Goal: Task Accomplishment & Management: Use online tool/utility

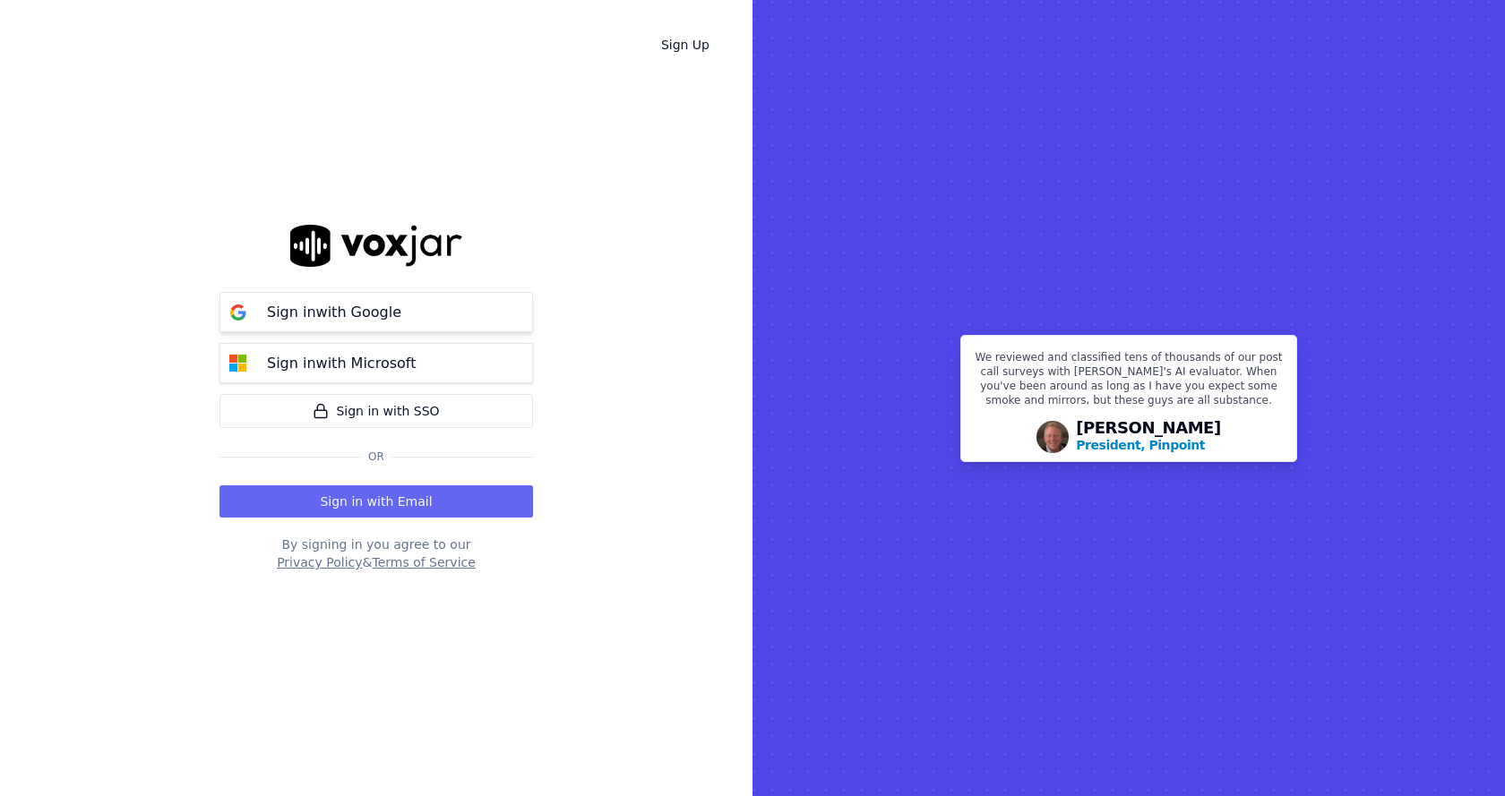
click at [427, 312] on button "Sign in with Google" at bounding box center [376, 312] width 314 height 40
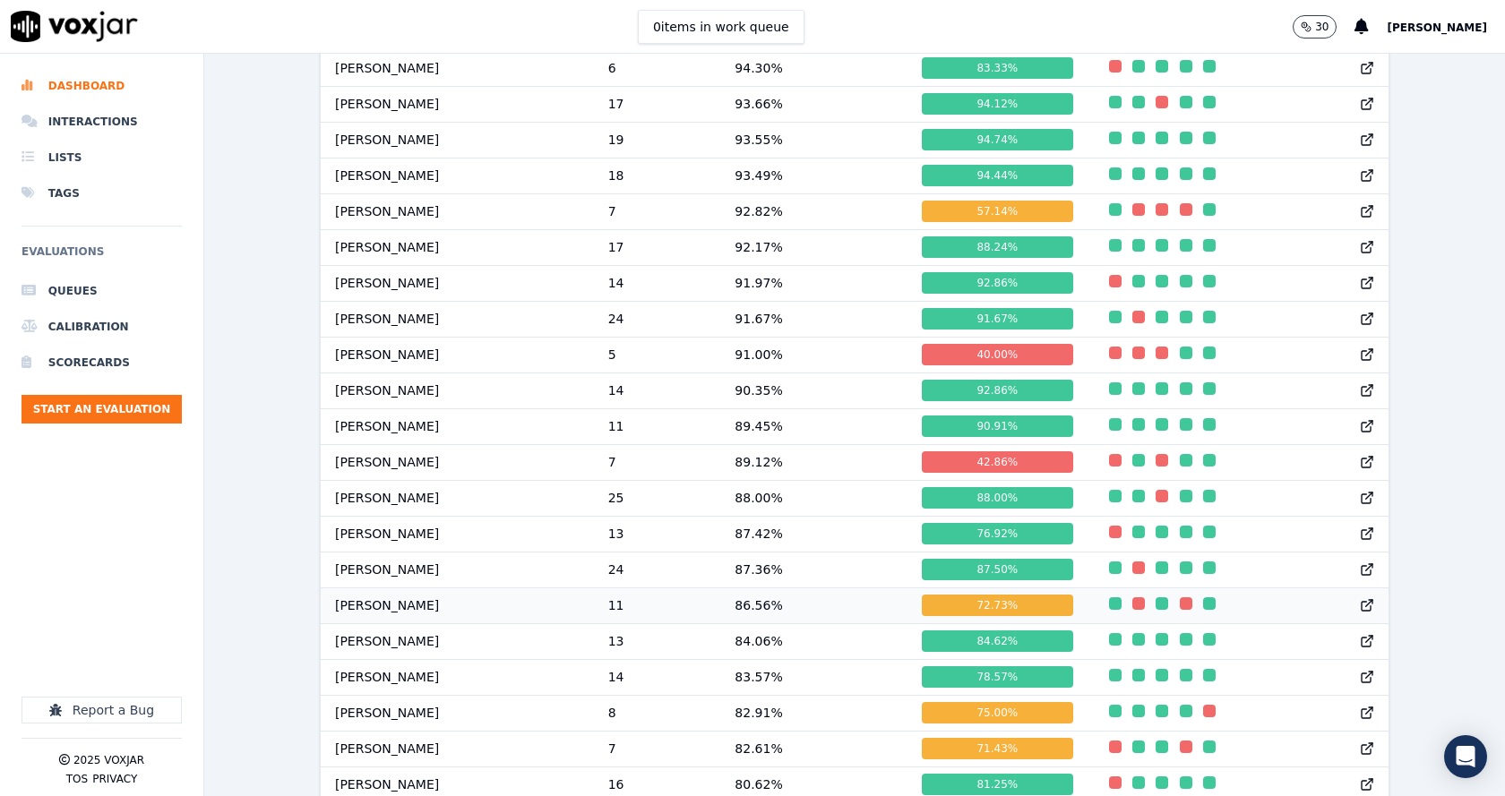
scroll to position [1409, 0]
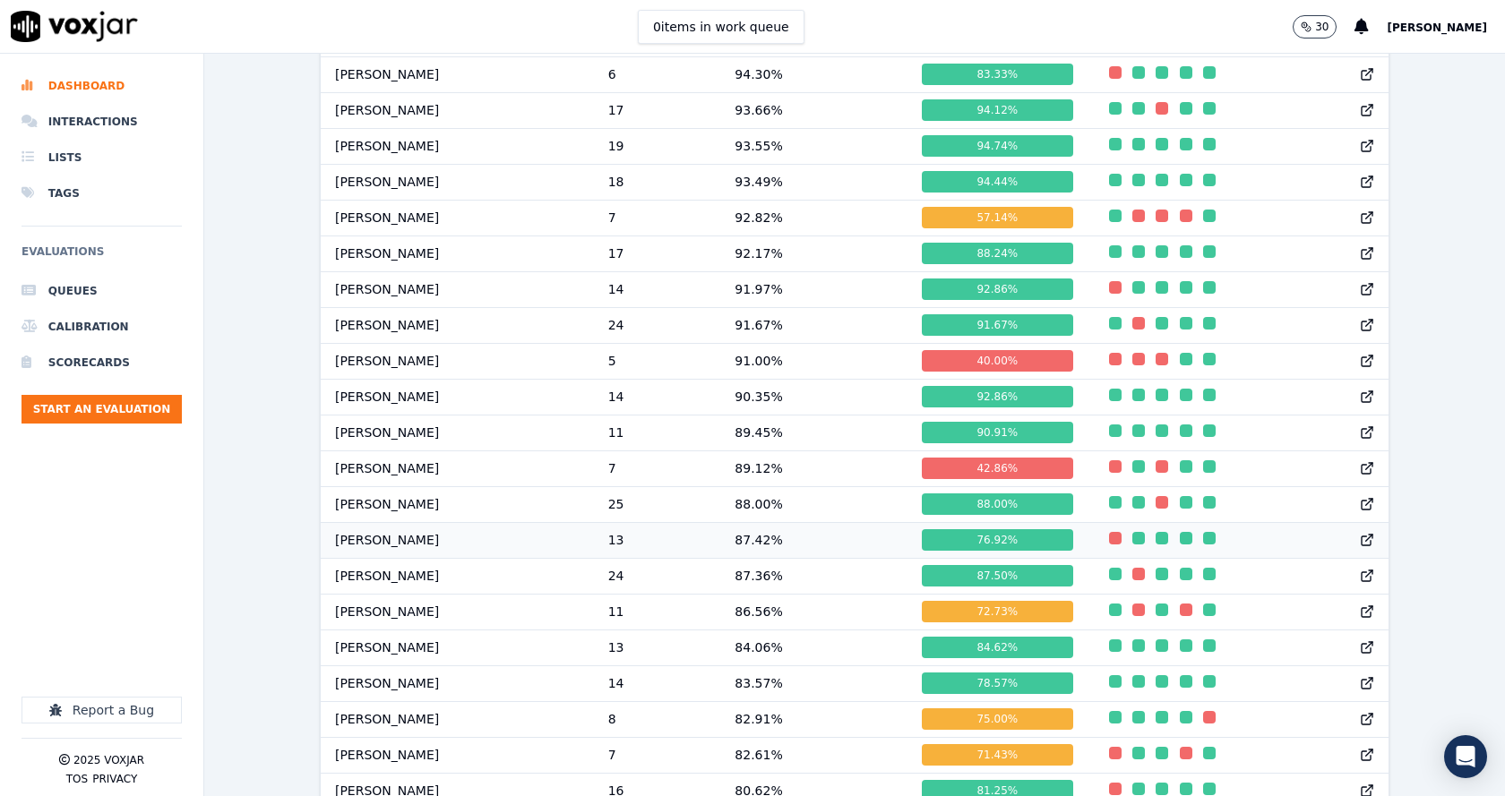
click at [429, 549] on td "[PERSON_NAME]" at bounding box center [457, 540] width 273 height 36
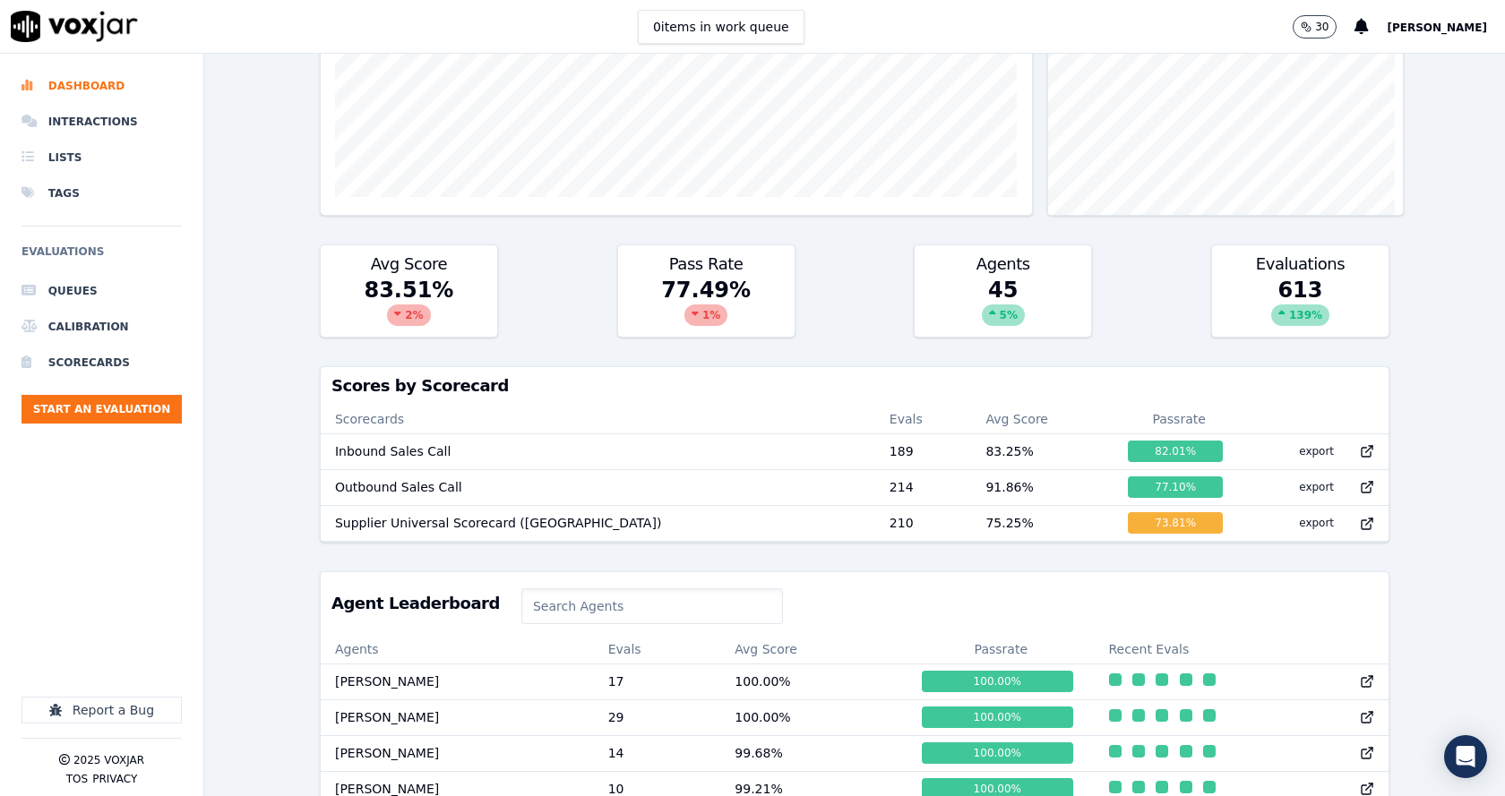
scroll to position [334, 0]
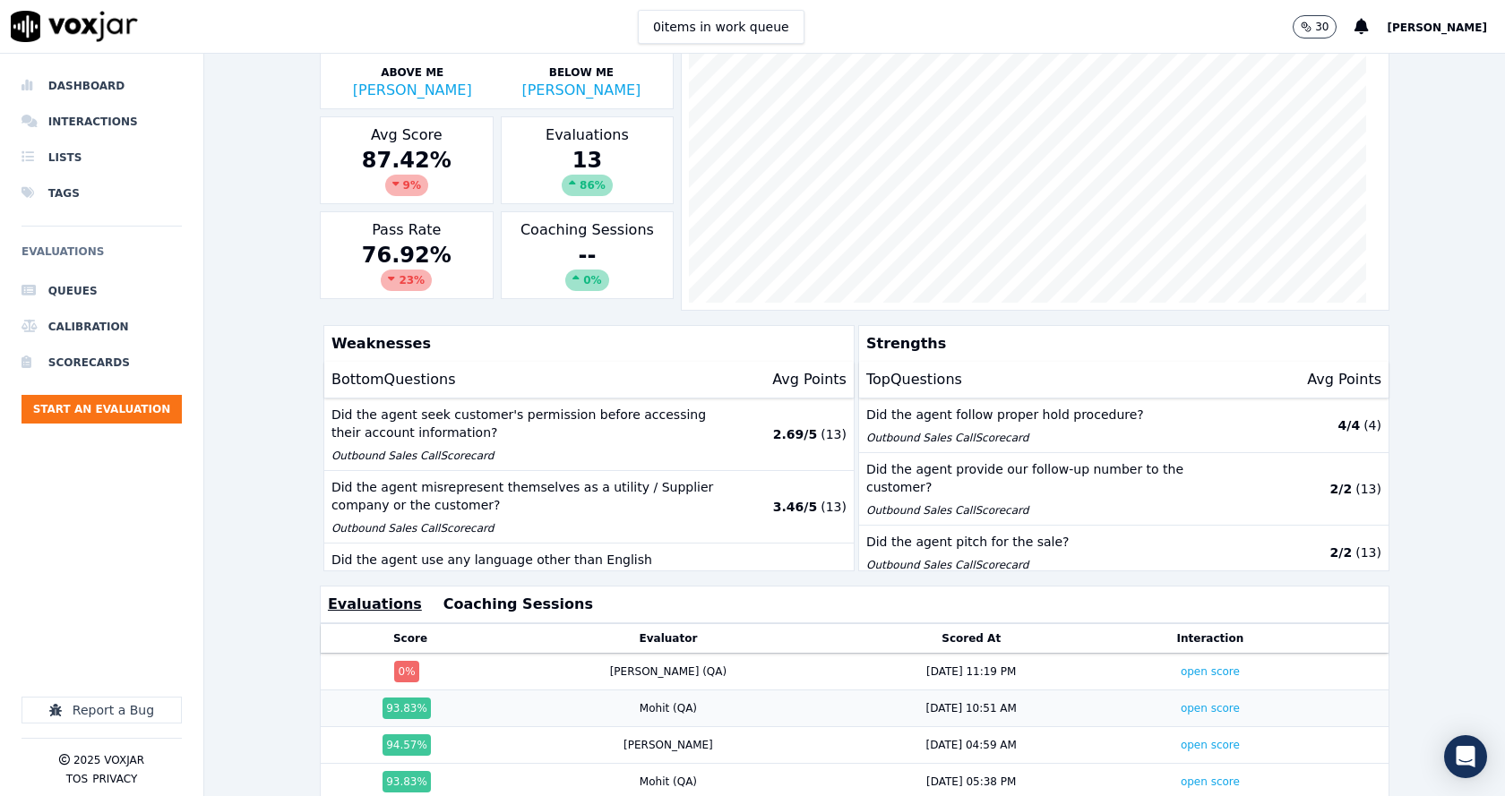
scroll to position [398, 0]
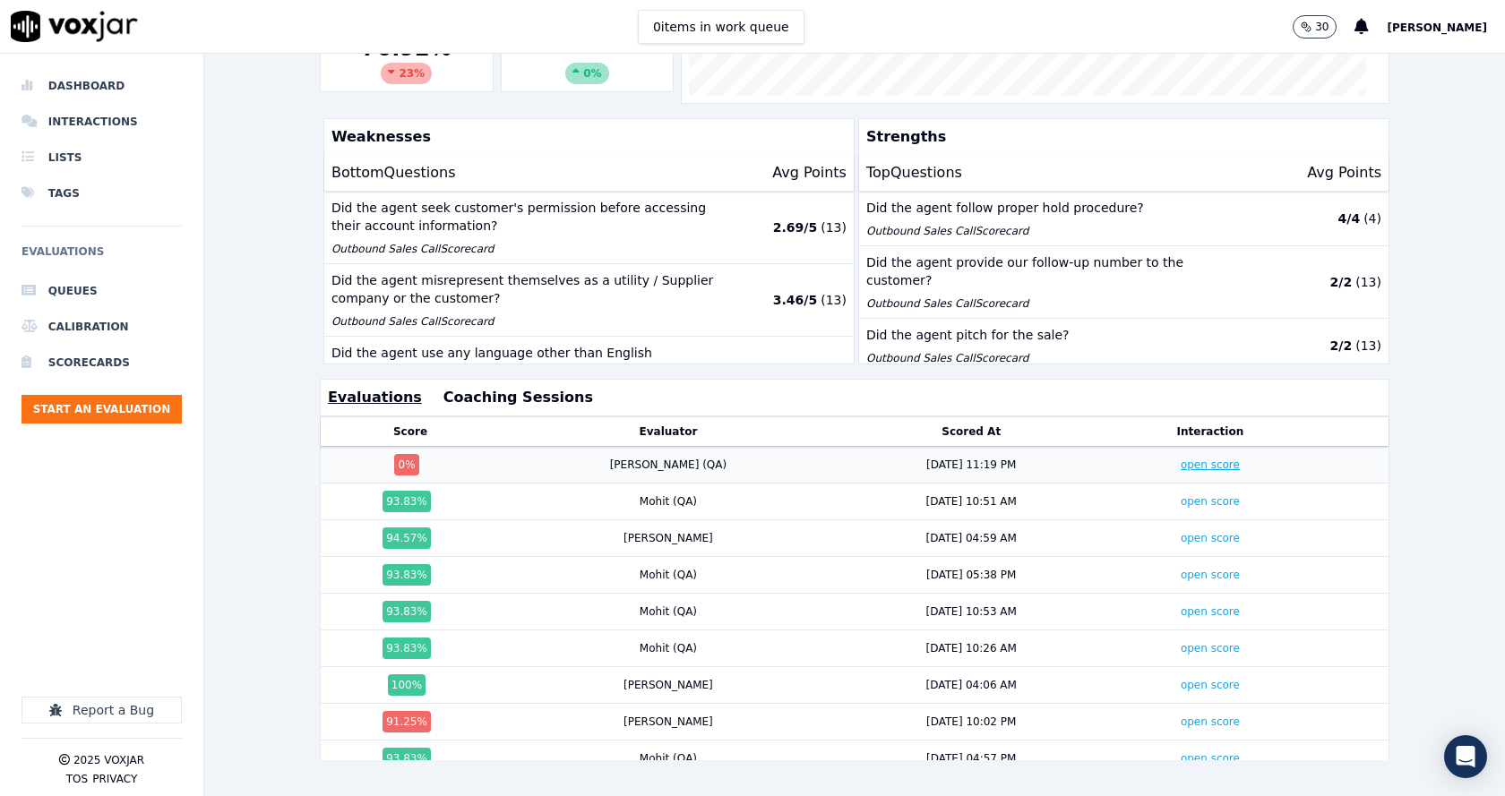
click at [1181, 459] on link "open score" at bounding box center [1210, 465] width 59 height 13
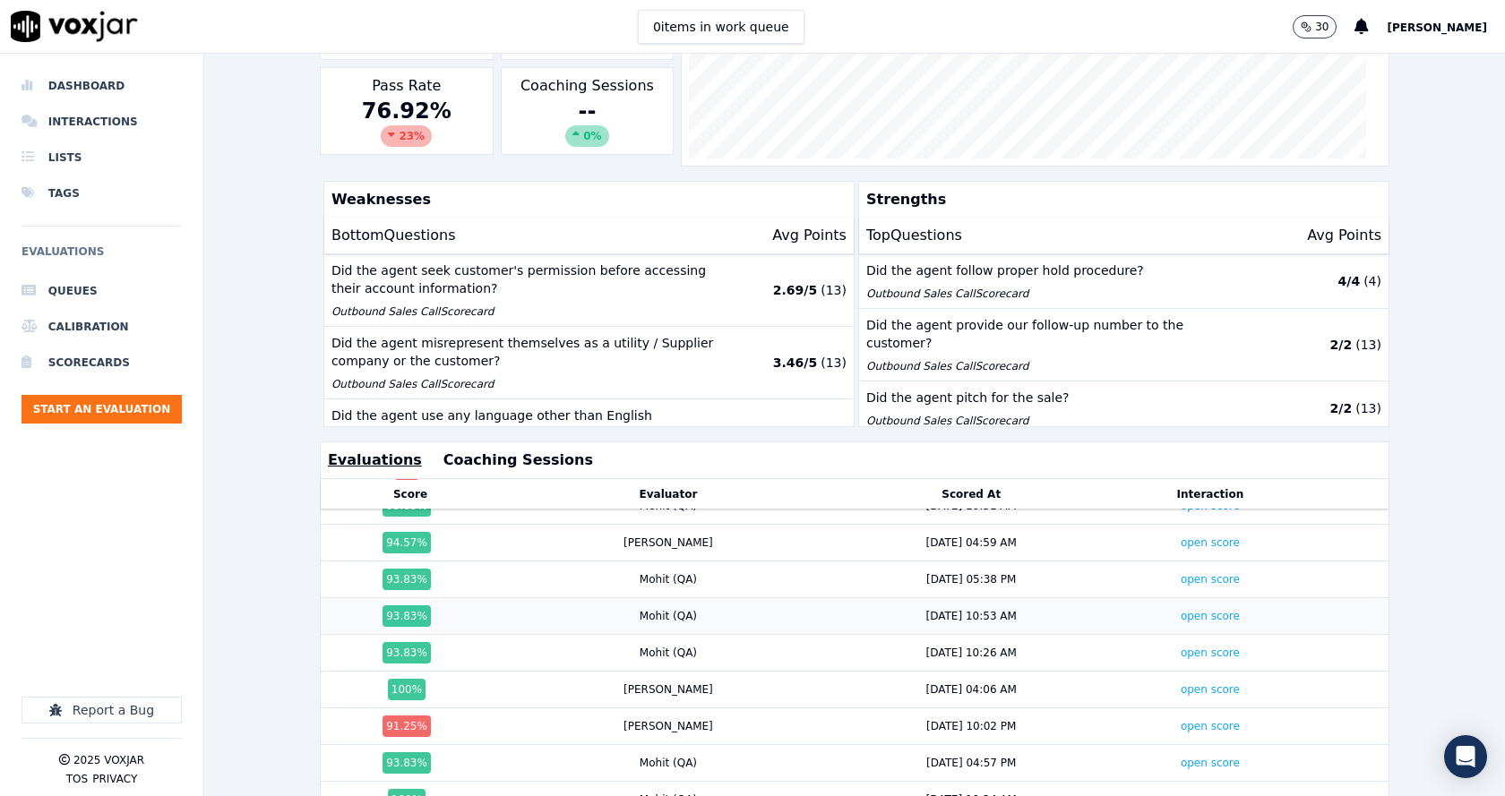
scroll to position [90, 0]
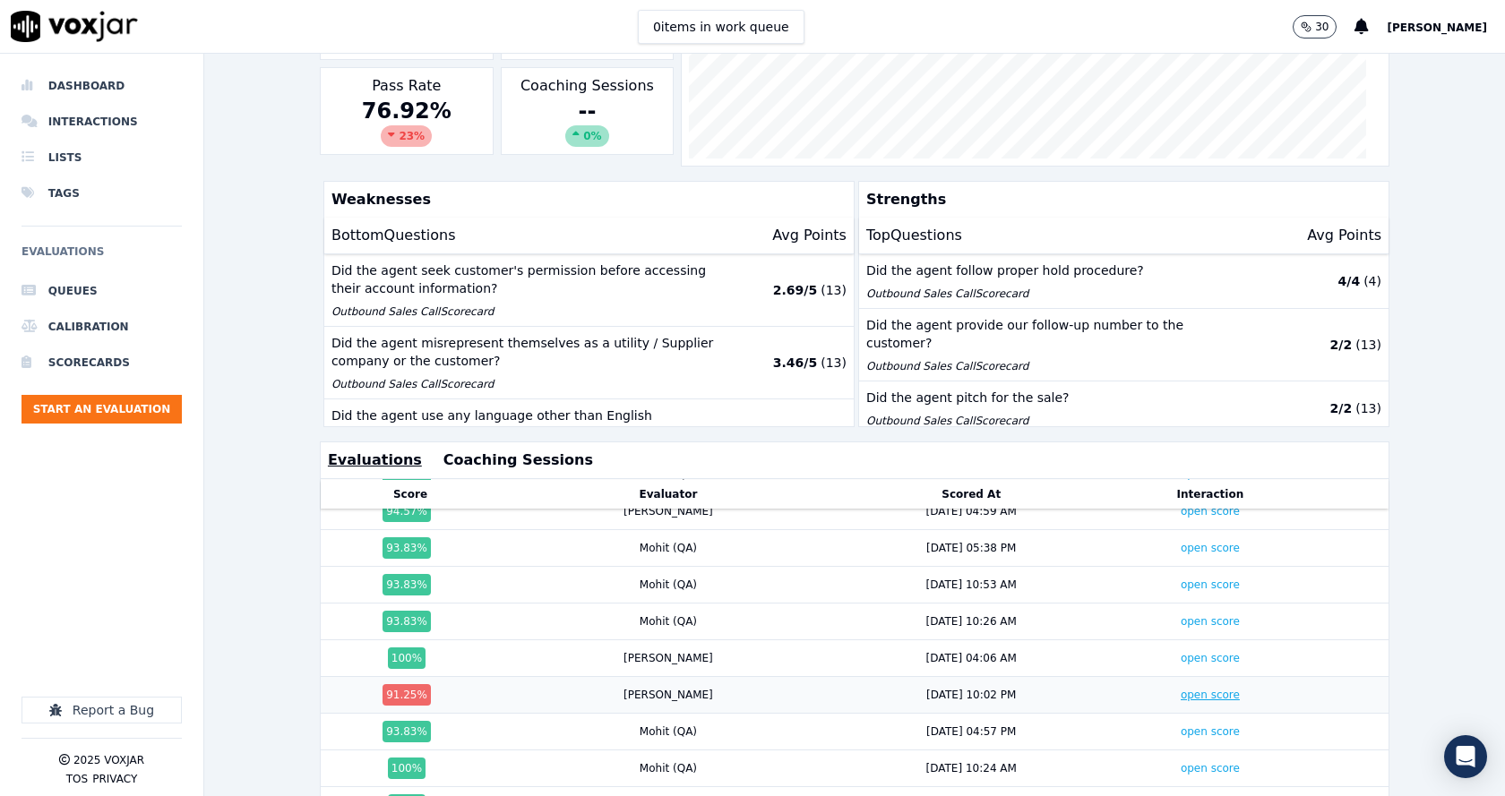
click at [1181, 698] on link "open score" at bounding box center [1210, 695] width 59 height 13
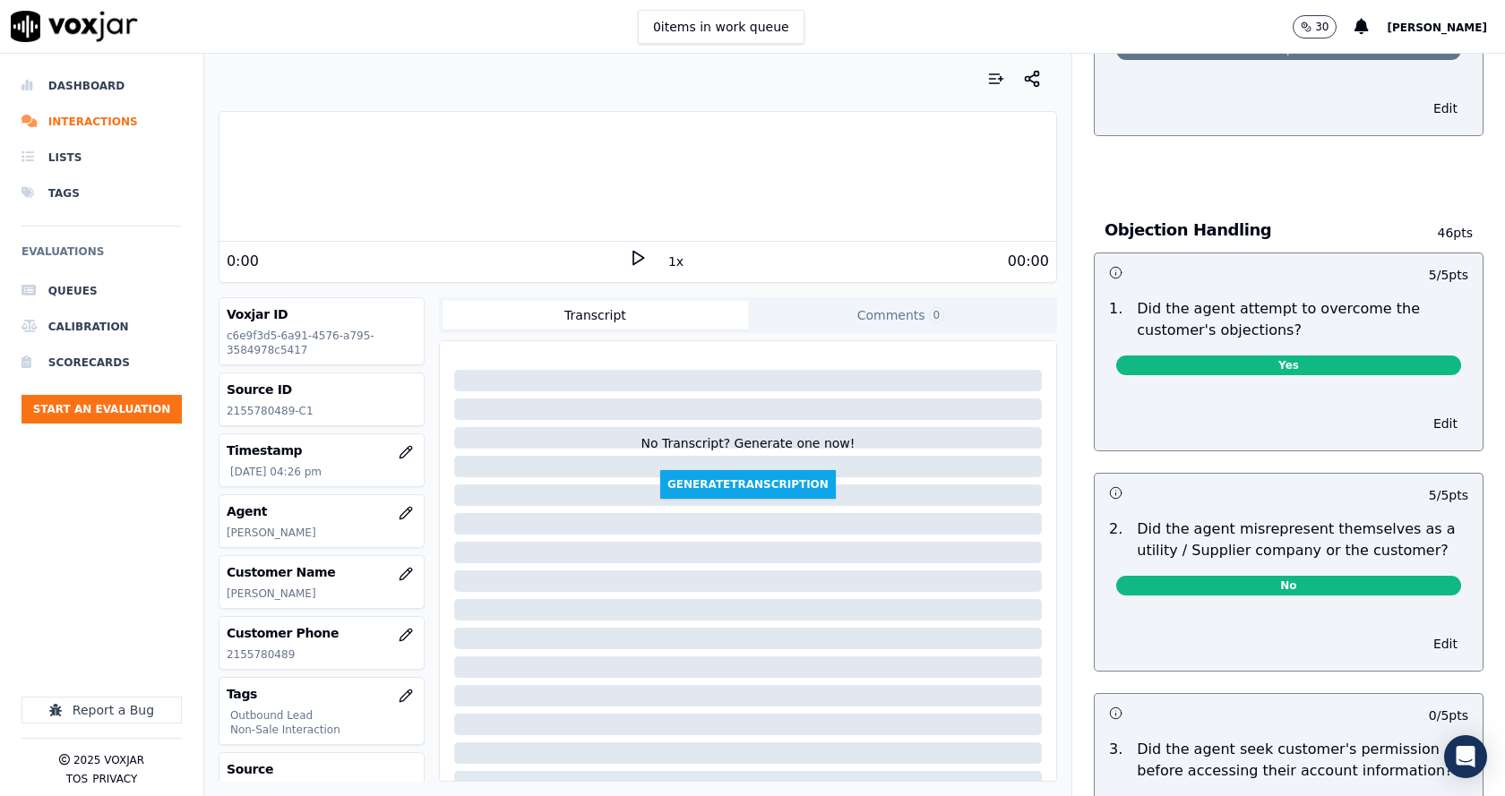
scroll to position [1254, 0]
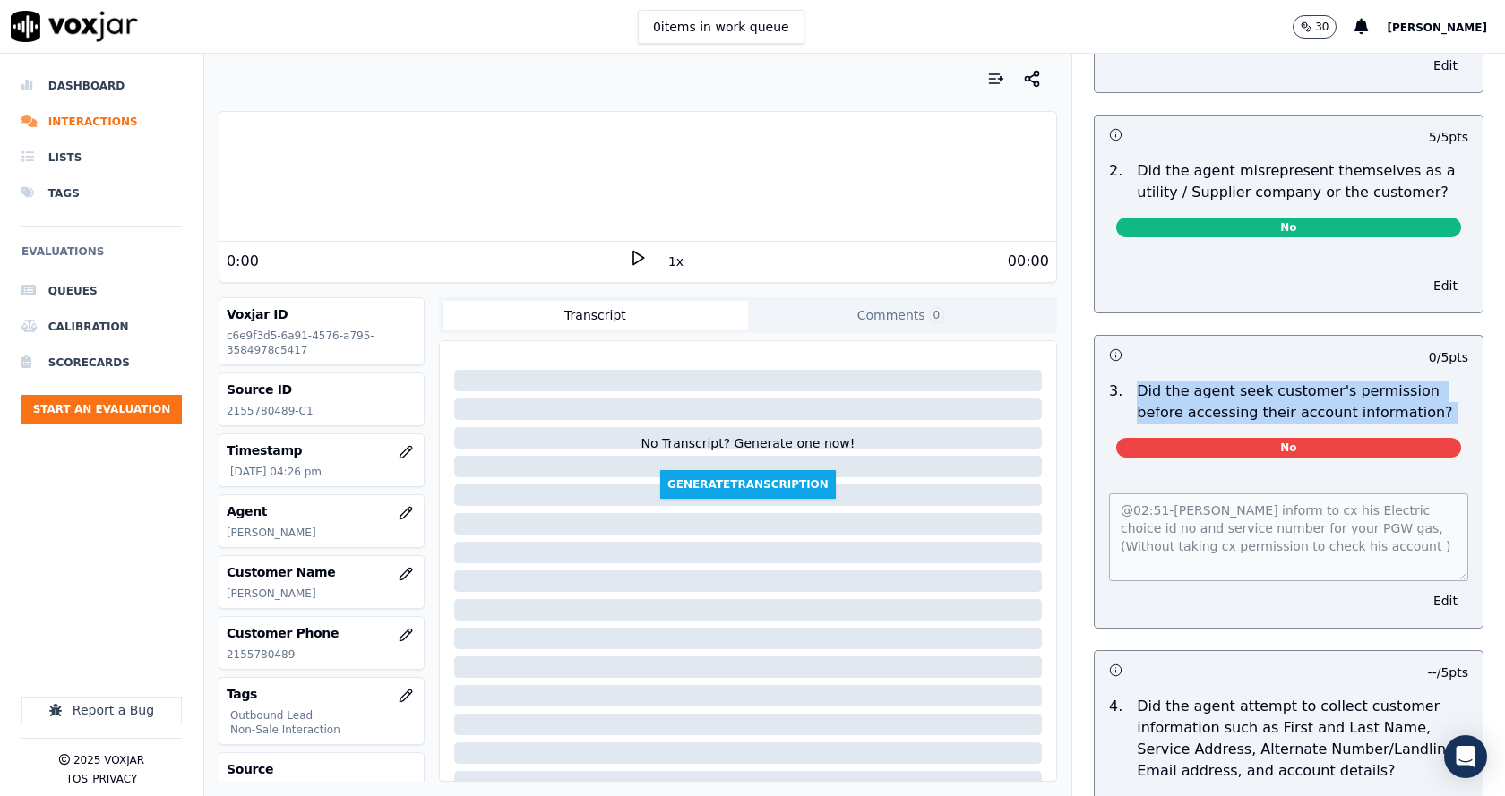
drag, startPoint x: 1108, startPoint y: 376, endPoint x: 1300, endPoint y: 411, distance: 194.9
click at [1300, 411] on div "3 . Did the agent seek customer's permission before accessing their account inf…" at bounding box center [1289, 423] width 388 height 99
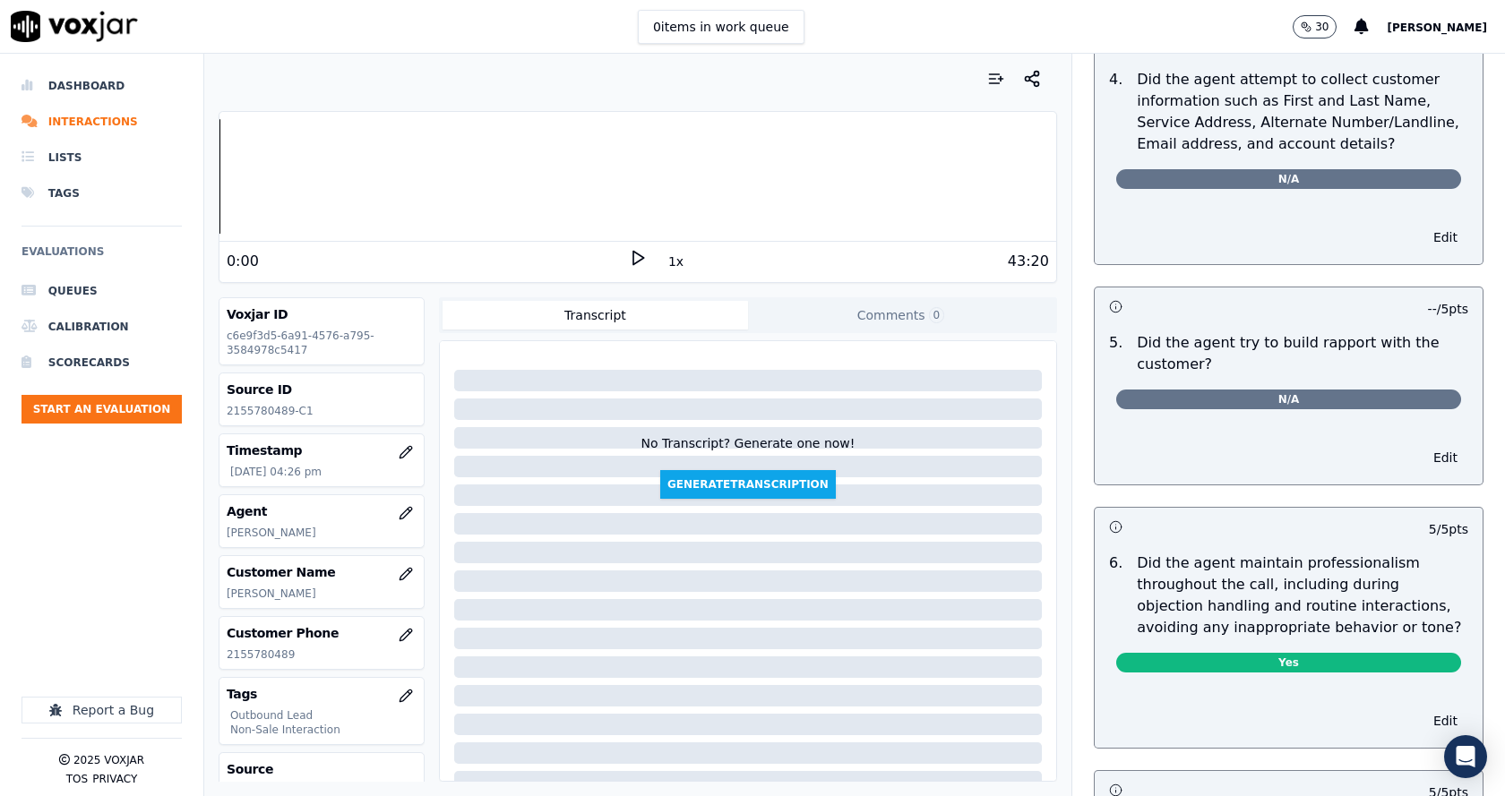
scroll to position [2150, 0]
